Goal: Task Accomplishment & Management: Use online tool/utility

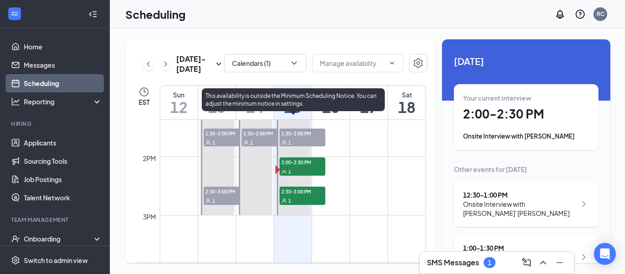
scroll to position [807, 0]
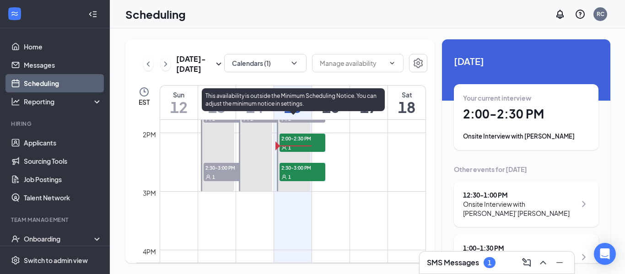
click at [312, 137] on span "2:00-2:30 PM" at bounding box center [302, 138] width 46 height 9
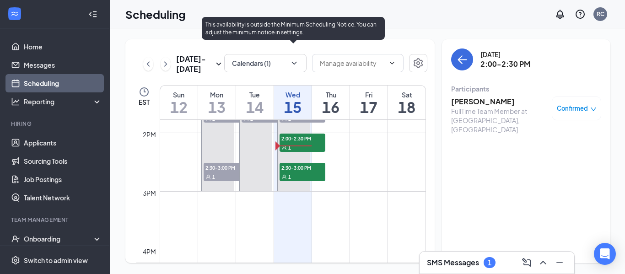
click at [305, 175] on div "1" at bounding box center [302, 176] width 46 height 9
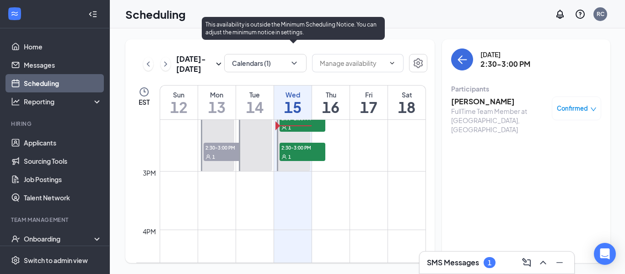
scroll to position [826, 0]
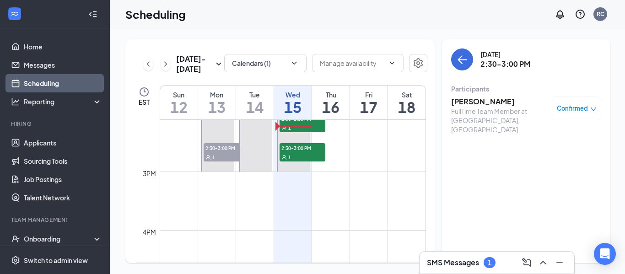
click at [465, 101] on h3 "[PERSON_NAME]" at bounding box center [499, 101] width 96 height 10
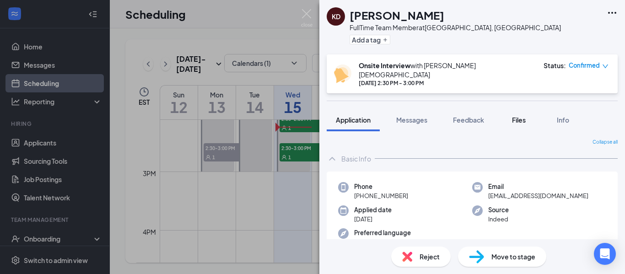
click at [518, 116] on span "Files" at bounding box center [519, 120] width 14 height 8
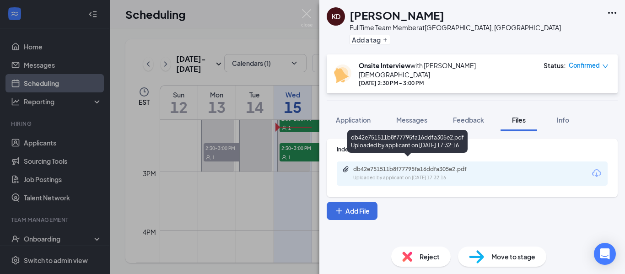
click at [465, 174] on div "Uploaded by applicant on [DATE] 17:32:16" at bounding box center [421, 177] width 137 height 7
